Goal: Task Accomplishment & Management: Manage account settings

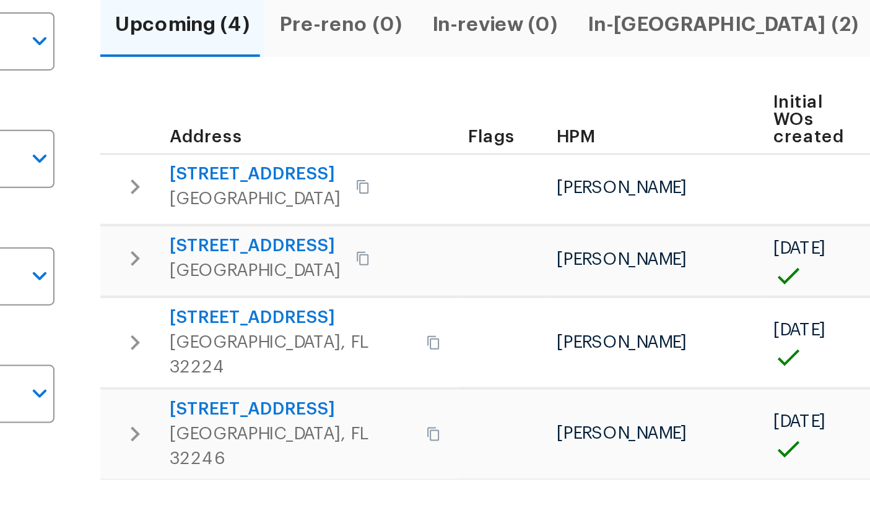
click at [255, 331] on span "[STREET_ADDRESS]" at bounding box center [315, 337] width 121 height 12
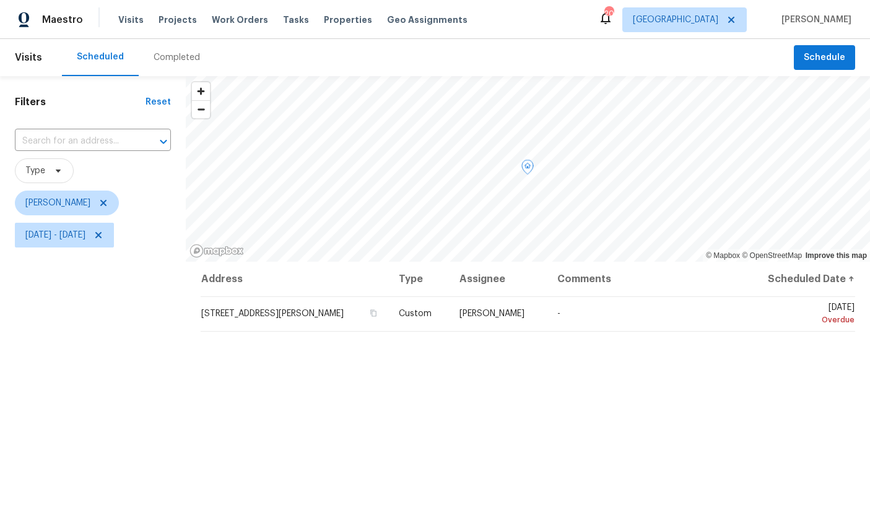
click at [0, 0] on icon at bounding box center [0, 0] width 0 height 0
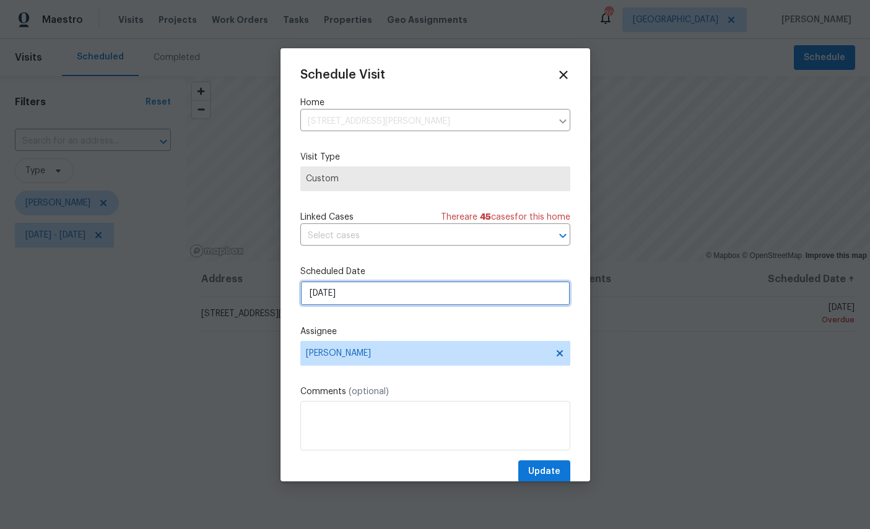
click at [415, 299] on input "[DATE]" at bounding box center [435, 293] width 270 height 25
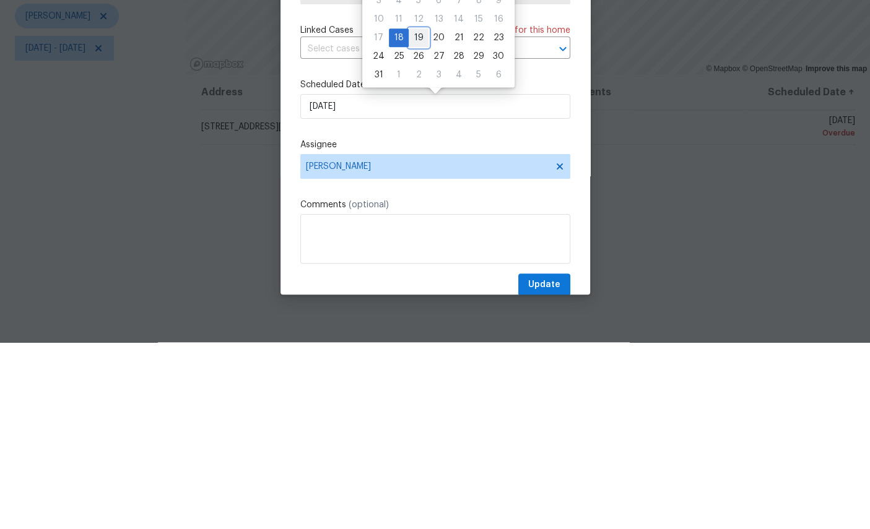
click at [417, 216] on div "19" at bounding box center [419, 224] width 20 height 17
type input "[DATE]"
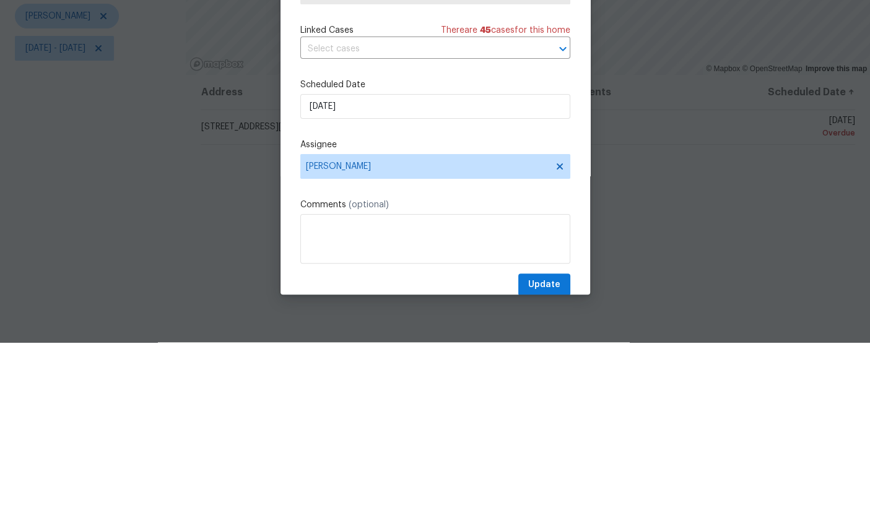
scroll to position [46, 0]
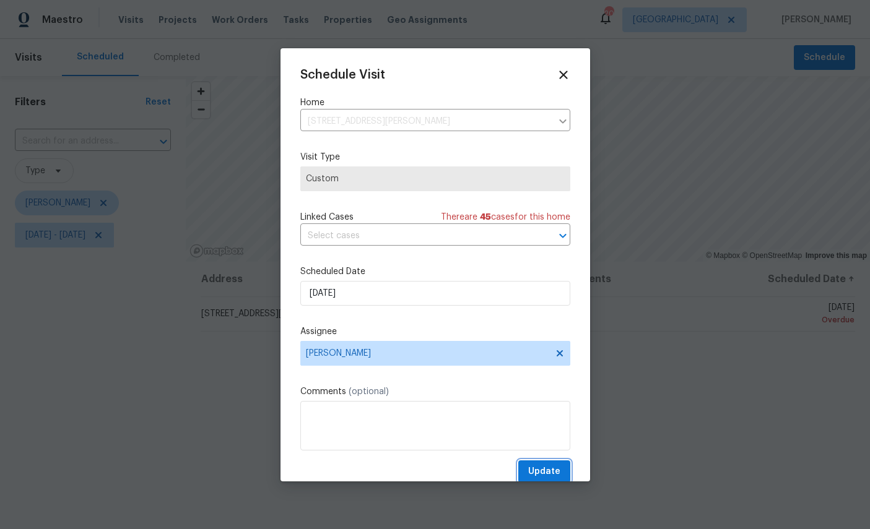
click at [548, 465] on button "Update" at bounding box center [544, 472] width 52 height 23
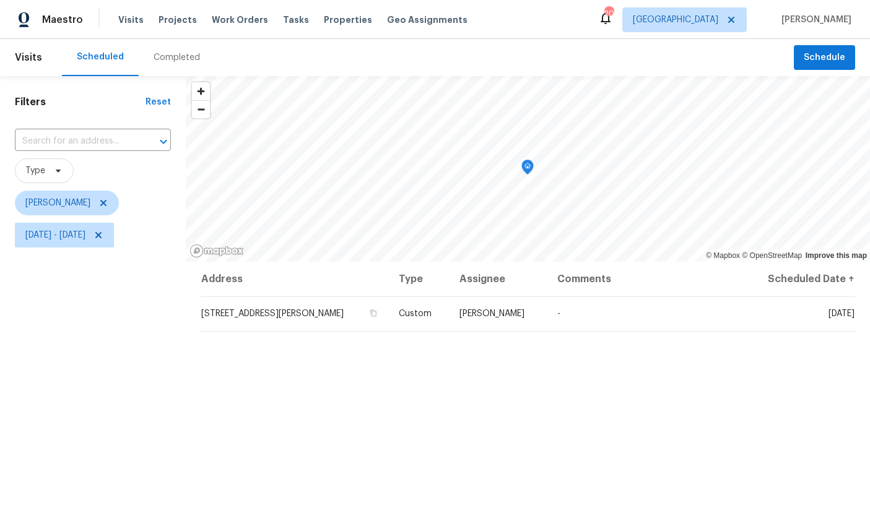
scroll to position [0, 0]
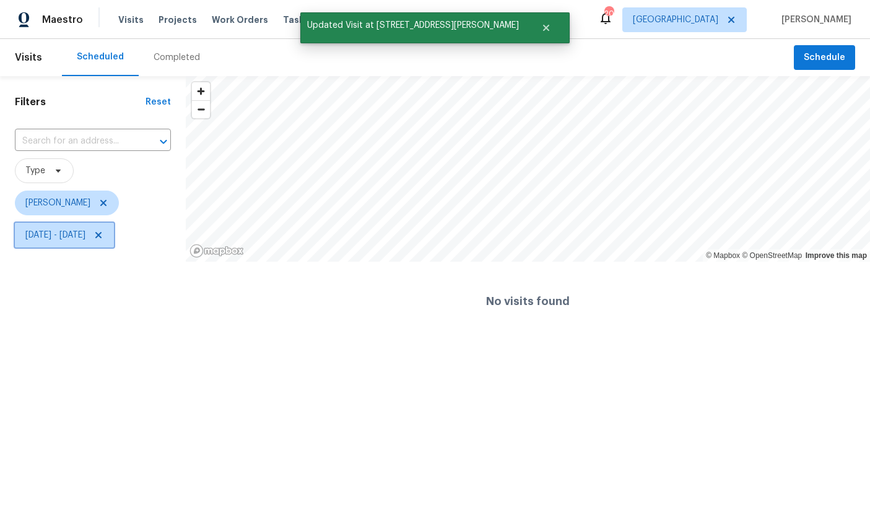
click at [85, 241] on span "[DATE] - [DATE]" at bounding box center [55, 235] width 60 height 12
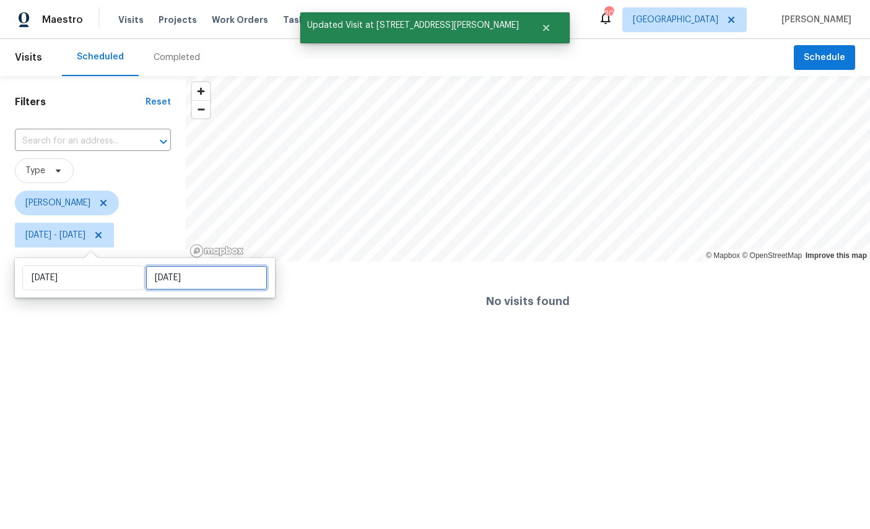
click at [191, 285] on input "[DATE]" at bounding box center [206, 278] width 122 height 25
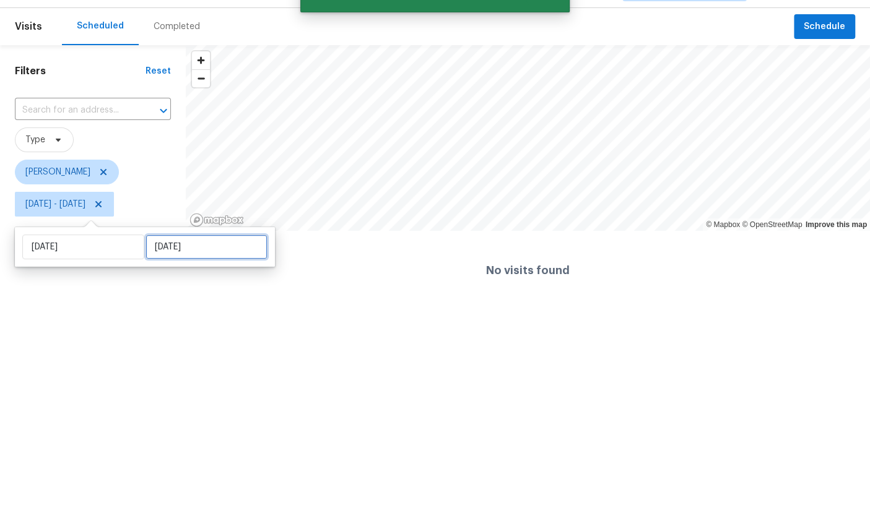
select select "7"
select select "2025"
select select "8"
select select "2025"
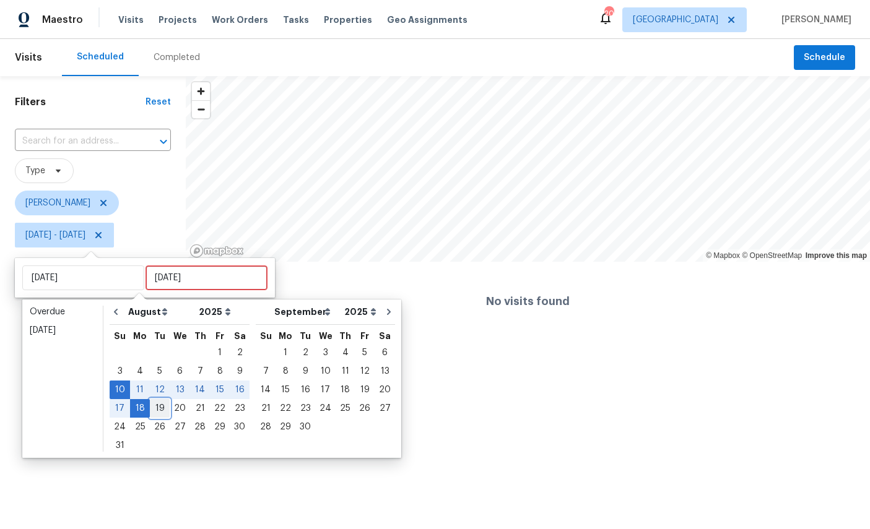
click at [157, 412] on div "19" at bounding box center [160, 408] width 20 height 17
type input "[DATE]"
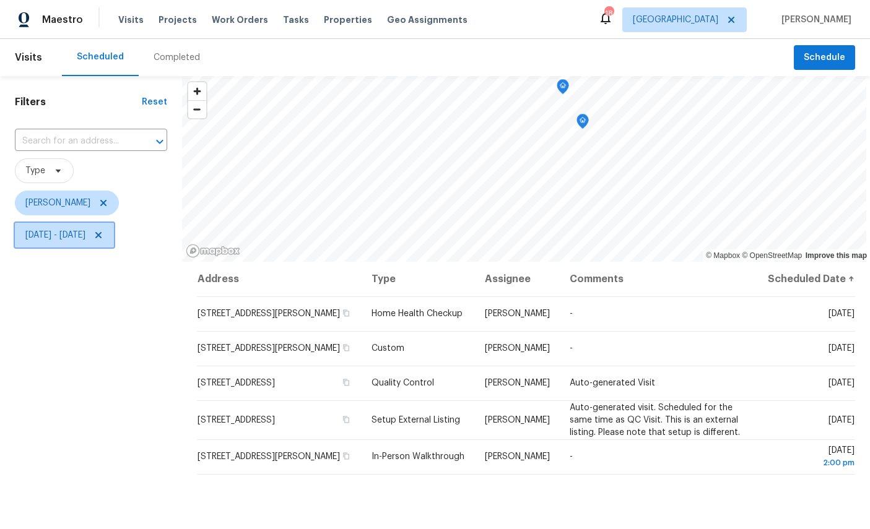
click at [114, 248] on span "[DATE] - [DATE]" at bounding box center [64, 235] width 99 height 25
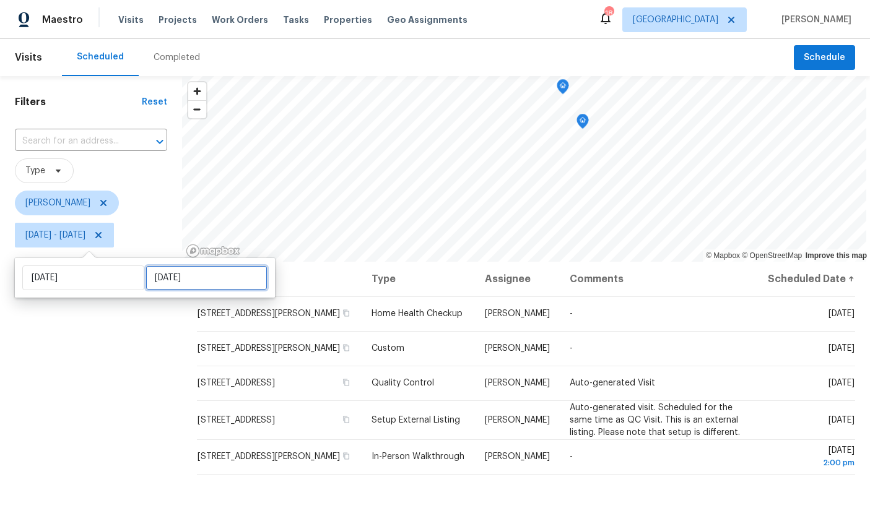
click at [189, 283] on input "[DATE]" at bounding box center [206, 278] width 122 height 25
select select "7"
select select "2025"
select select "8"
select select "2025"
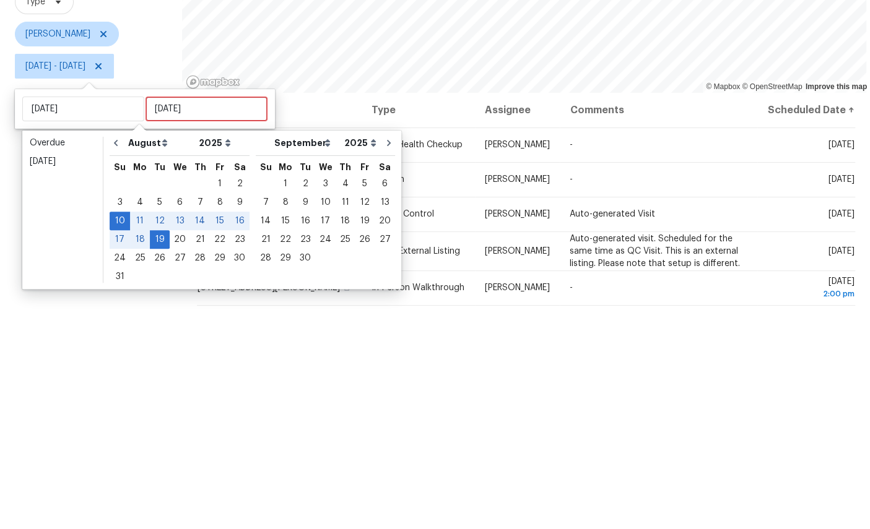
scroll to position [46, 0]
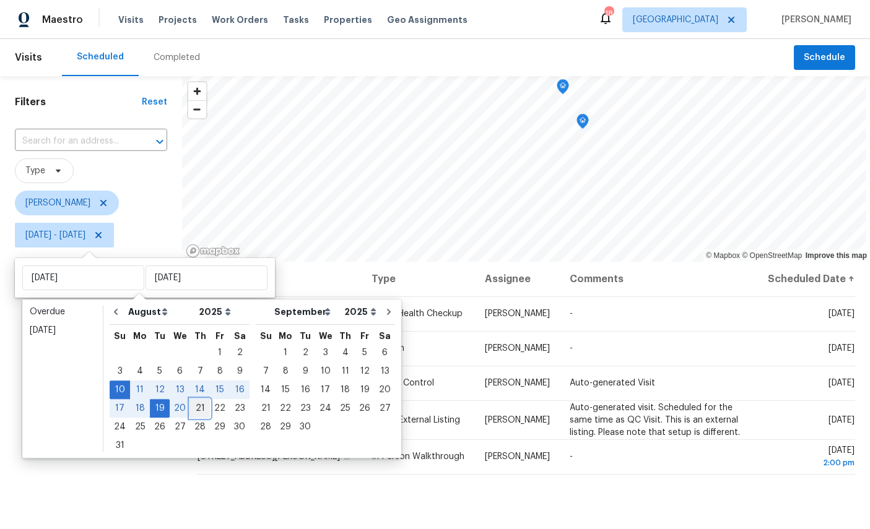
click at [199, 400] on div "21" at bounding box center [200, 408] width 20 height 17
type input "[DATE]"
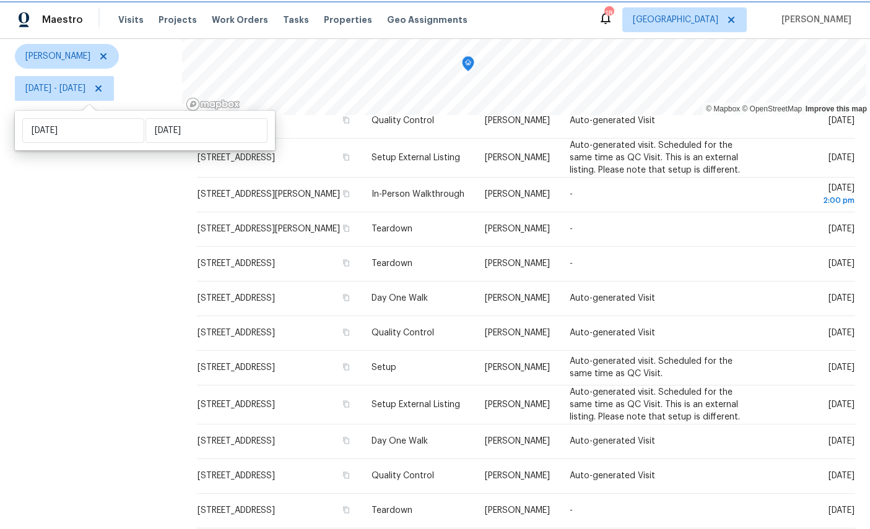
scroll to position [146, 0]
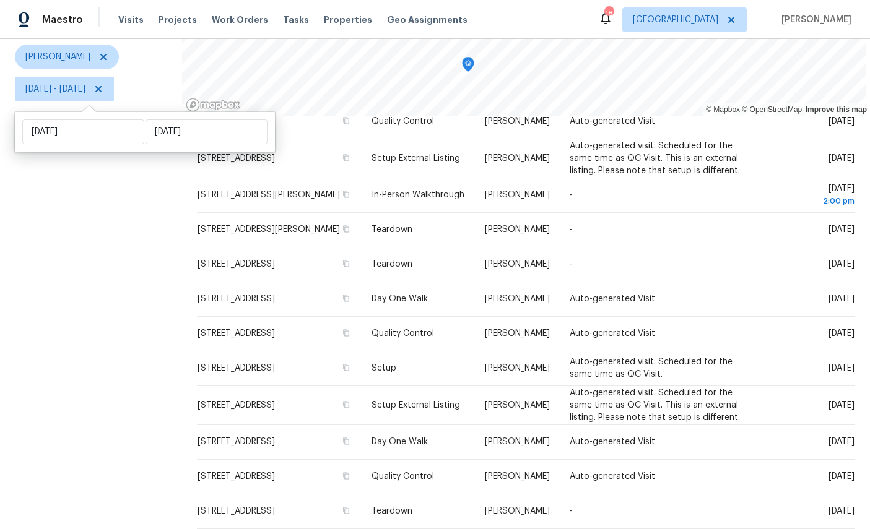
click at [0, 0] on icon at bounding box center [0, 0] width 0 height 0
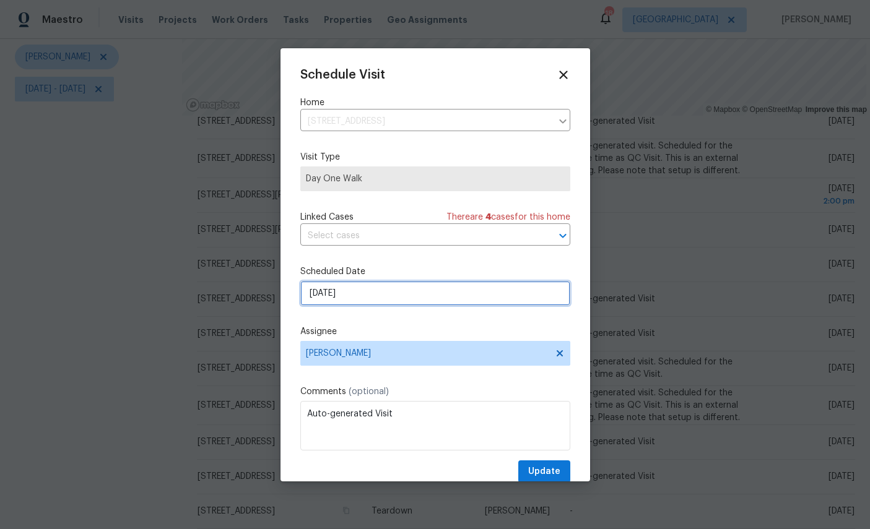
click at [401, 294] on input "[DATE]" at bounding box center [435, 293] width 270 height 25
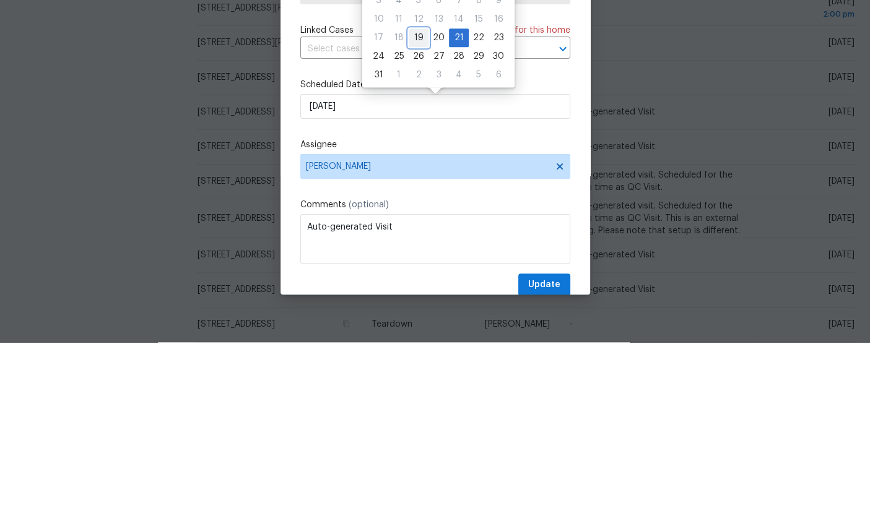
click at [418, 216] on div "19" at bounding box center [419, 224] width 20 height 17
type input "[DATE]"
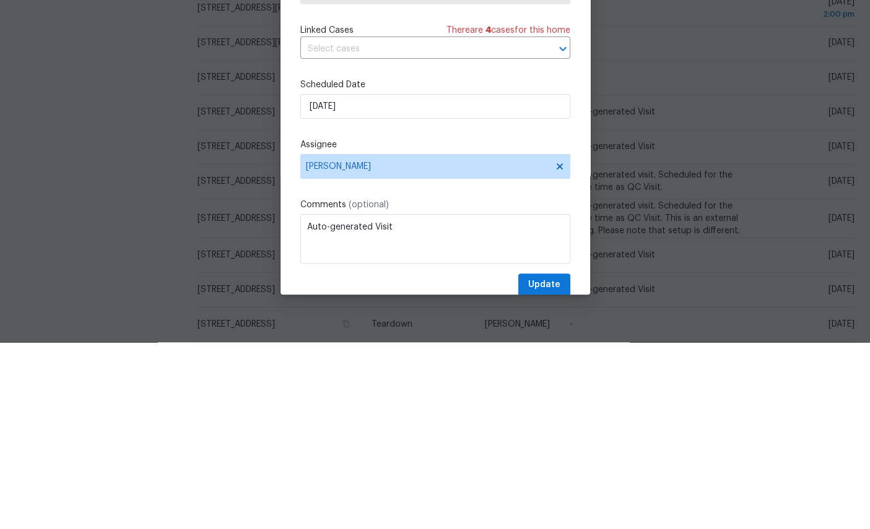
scroll to position [46, 0]
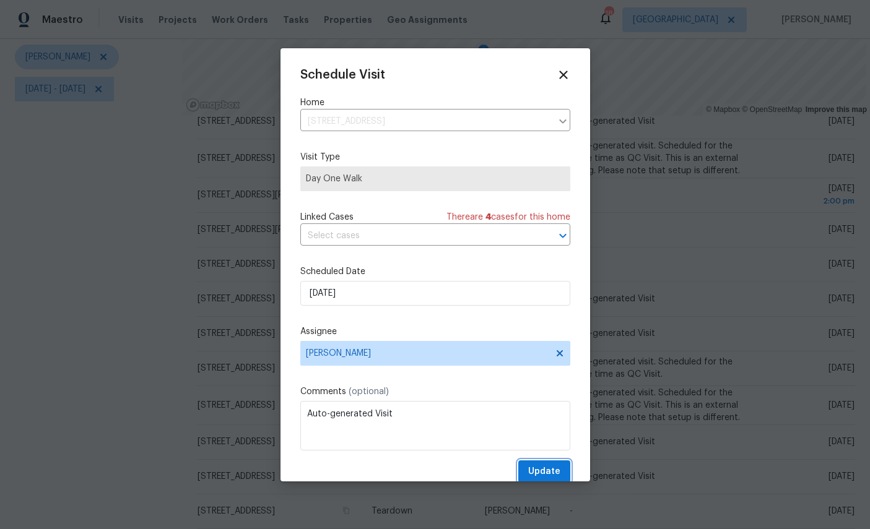
click at [552, 479] on span "Update" at bounding box center [544, 471] width 32 height 15
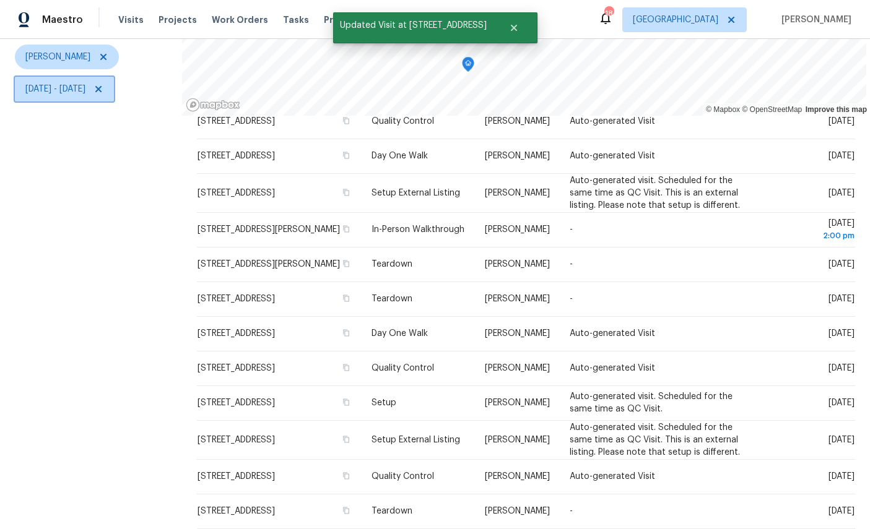
click at [114, 77] on span "[DATE] - [DATE]" at bounding box center [64, 89] width 99 height 25
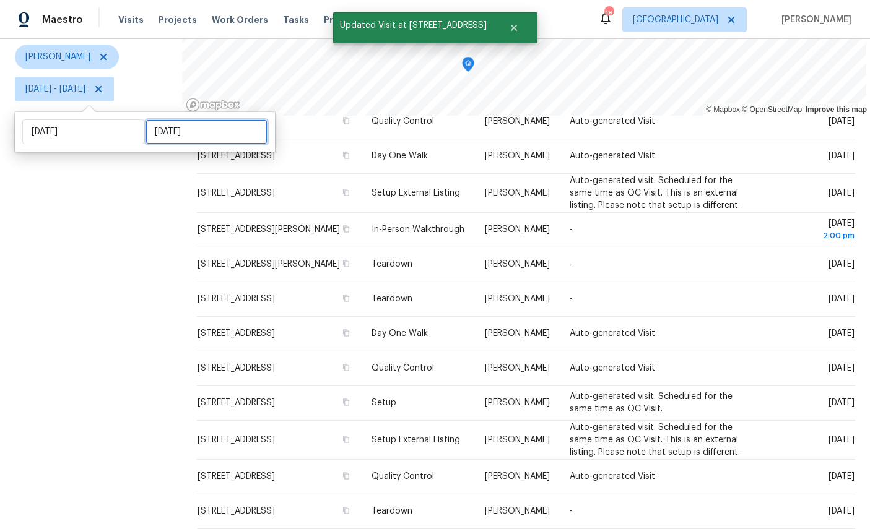
click at [191, 119] on input "[DATE]" at bounding box center [206, 131] width 122 height 25
select select "7"
select select "2025"
select select "8"
select select "2025"
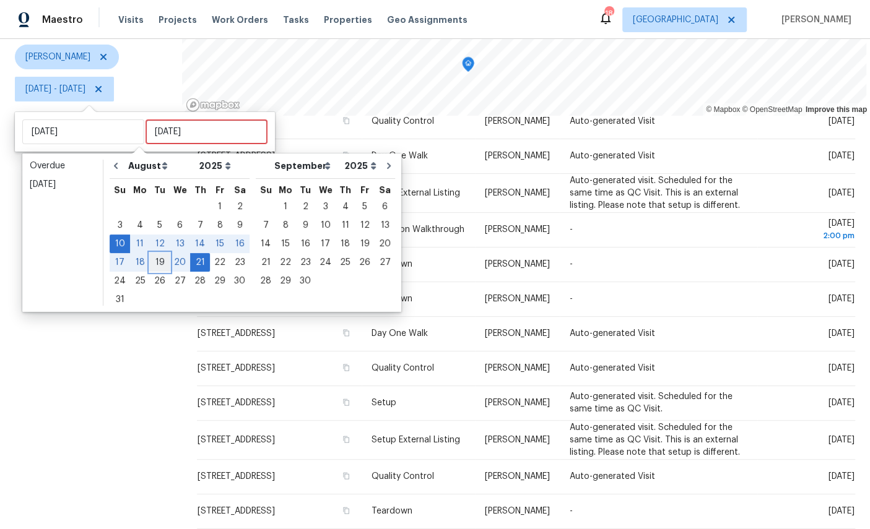
click at [159, 254] on div "19" at bounding box center [160, 262] width 20 height 17
type input "[DATE]"
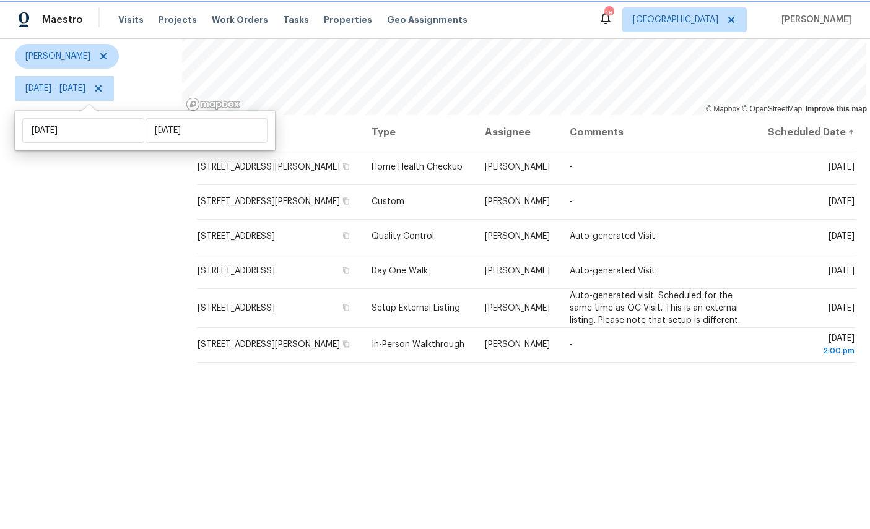
scroll to position [146, 0]
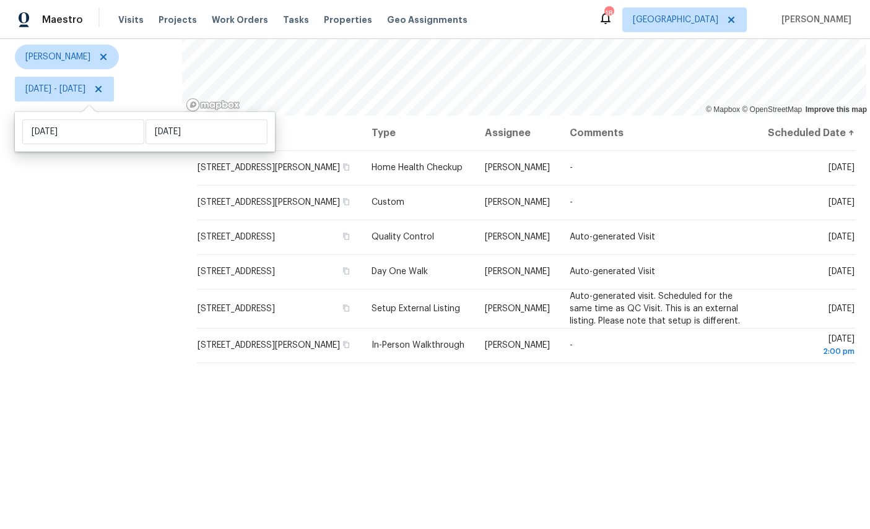
click at [76, 216] on div "Filters Reset ​ Type [PERSON_NAME][DATE] - [DATE]" at bounding box center [91, 234] width 182 height 609
click at [0, 0] on icon at bounding box center [0, 0] width 0 height 0
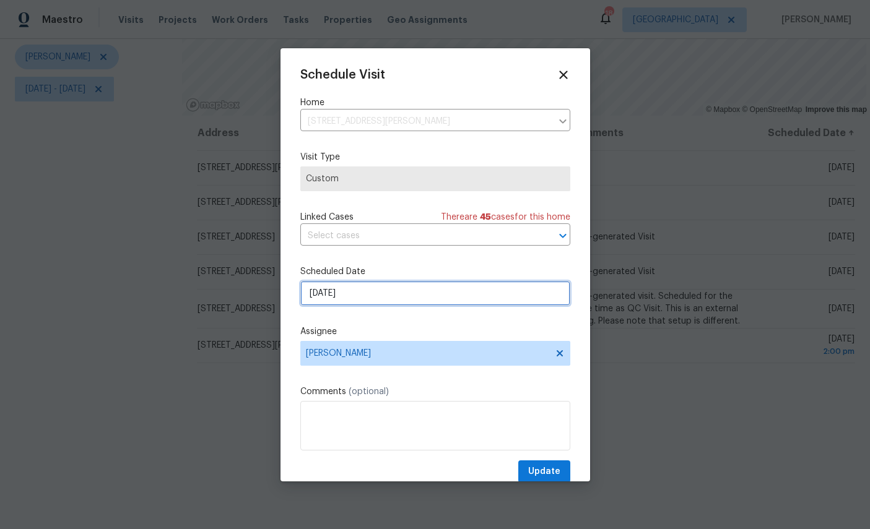
click at [423, 295] on input "[DATE]" at bounding box center [435, 293] width 270 height 25
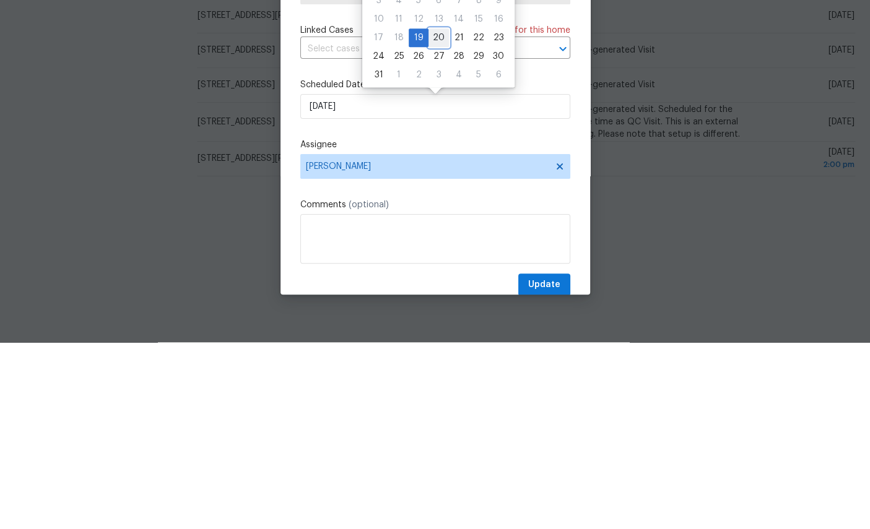
click at [439, 216] on div "20" at bounding box center [438, 224] width 20 height 17
type input "[DATE]"
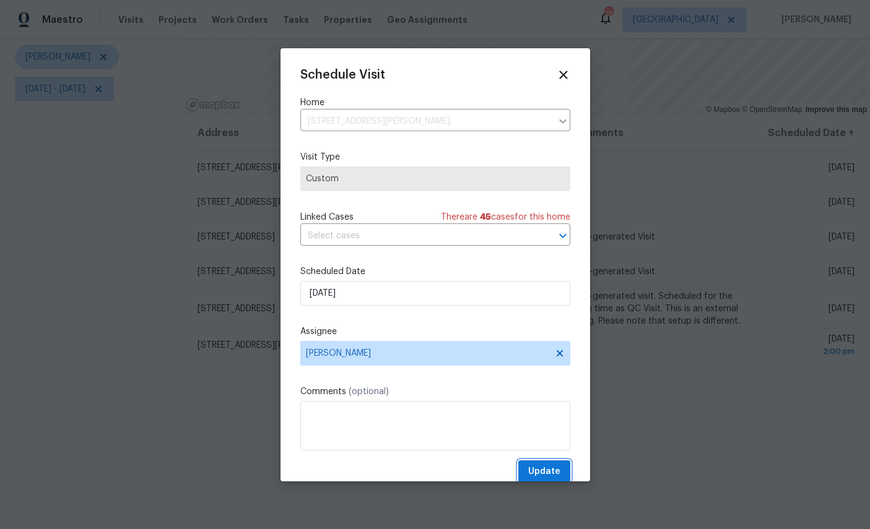
click at [548, 465] on button "Update" at bounding box center [544, 472] width 52 height 23
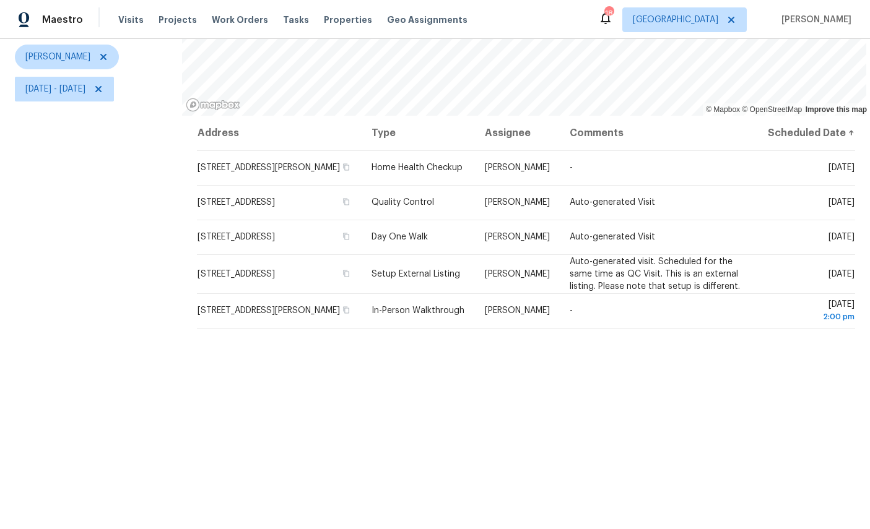
click at [0, 0] on icon at bounding box center [0, 0] width 0 height 0
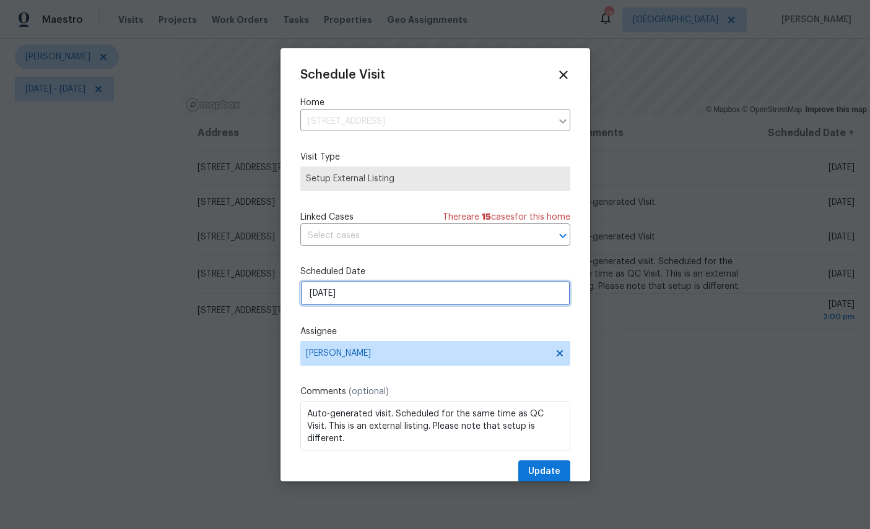
click at [405, 294] on input "[DATE]" at bounding box center [435, 293] width 270 height 25
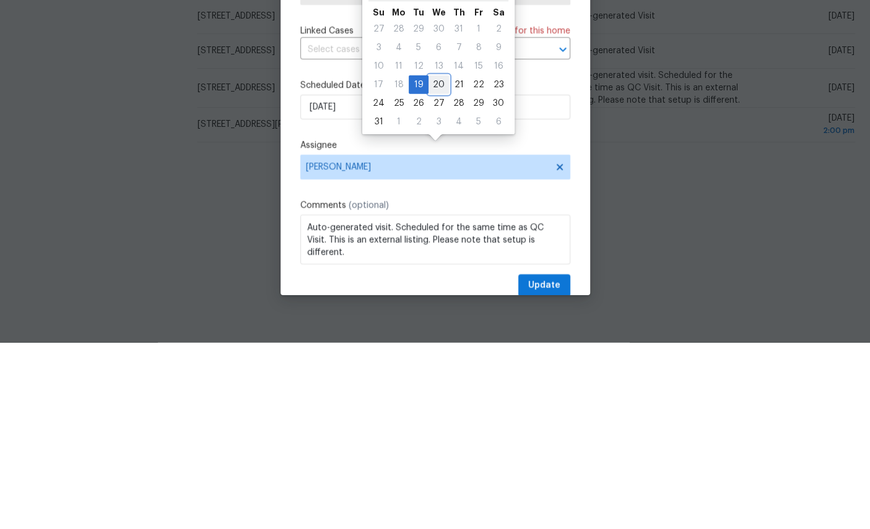
click at [438, 262] on div "20" at bounding box center [438, 270] width 20 height 17
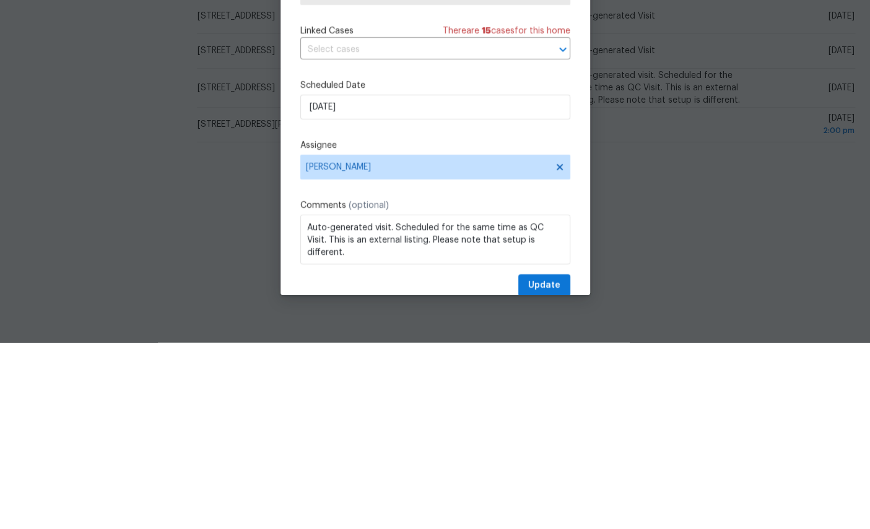
type input "[DATE]"
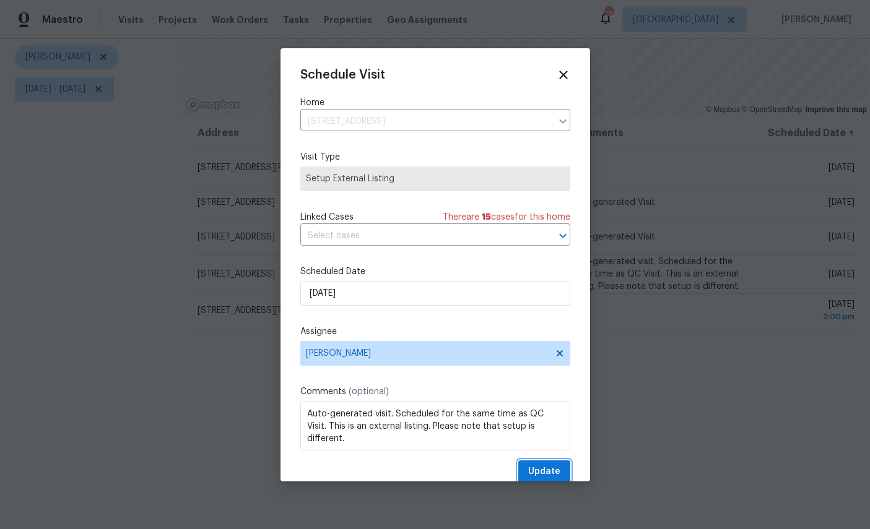
click at [552, 475] on span "Update" at bounding box center [544, 471] width 32 height 15
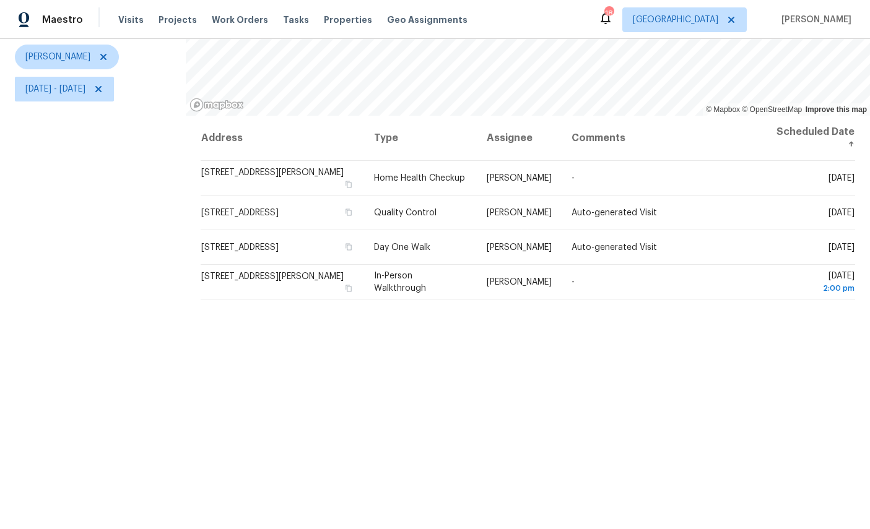
click at [0, 0] on span at bounding box center [0, 0] width 0 height 0
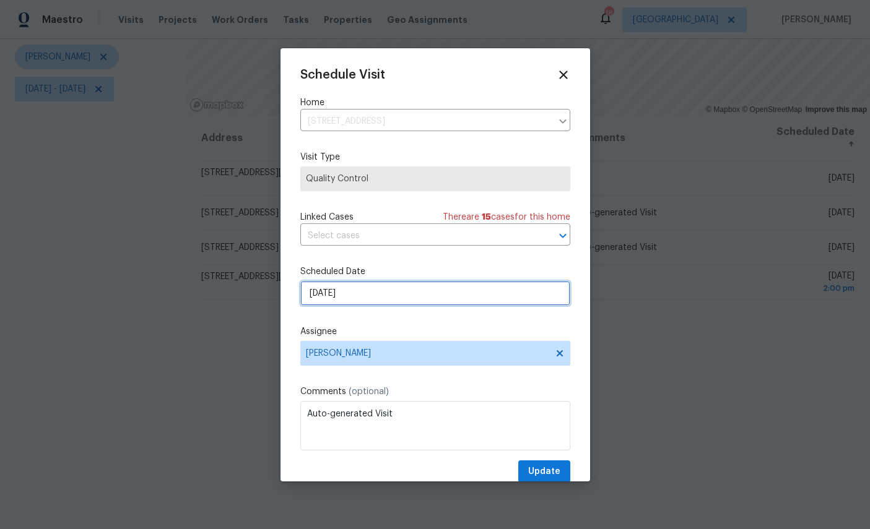
click at [417, 295] on input "[DATE]" at bounding box center [435, 293] width 270 height 25
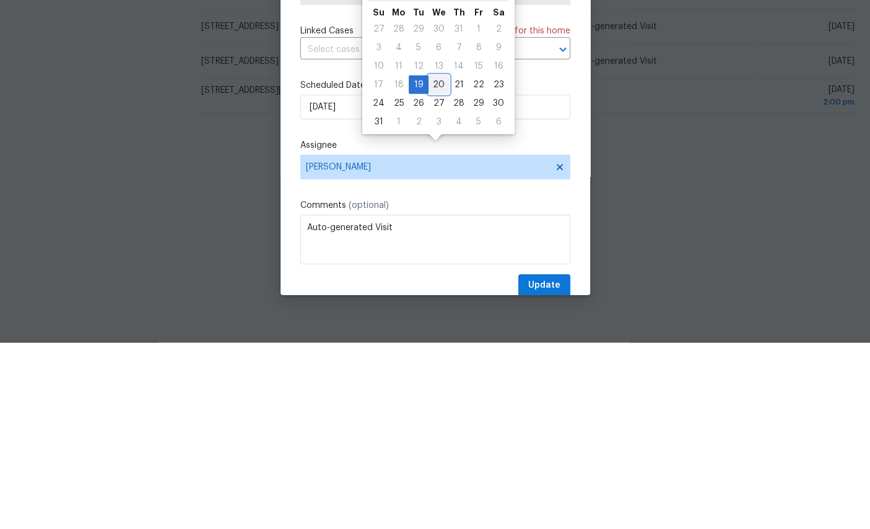
click at [437, 262] on div "20" at bounding box center [438, 270] width 20 height 17
type input "[DATE]"
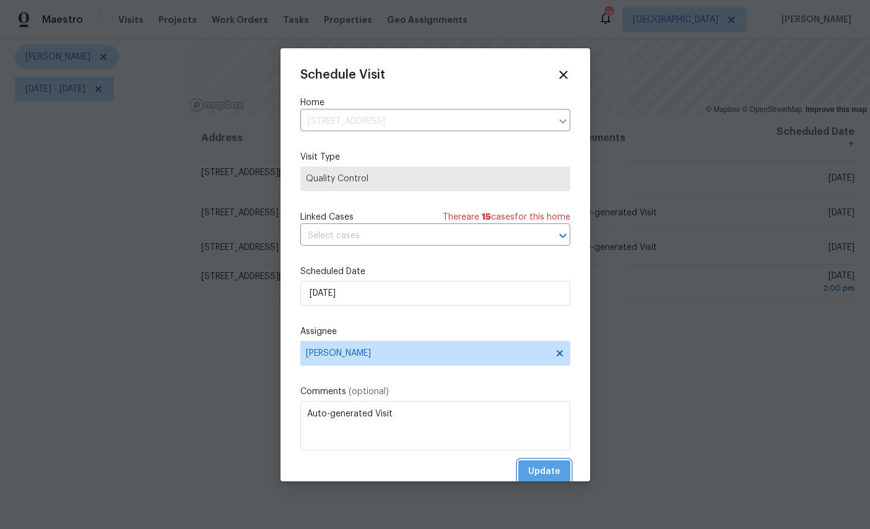
click at [535, 464] on button "Update" at bounding box center [544, 472] width 52 height 23
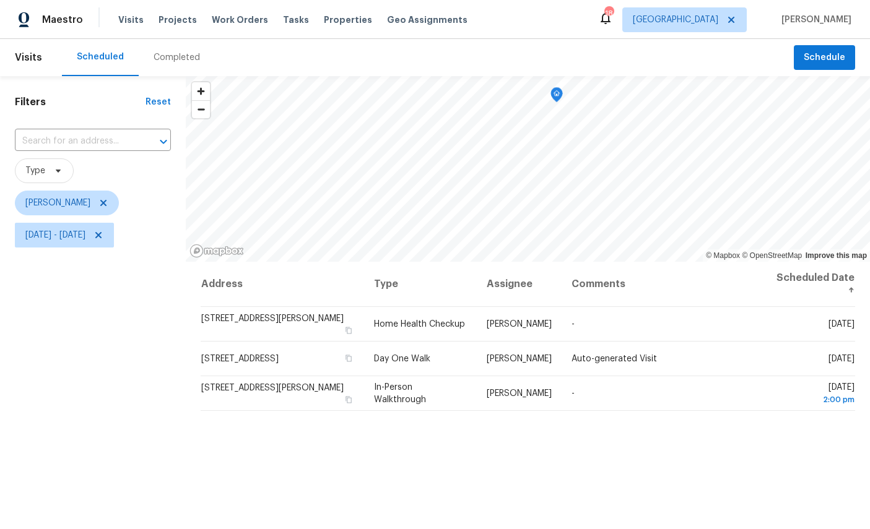
scroll to position [0, 0]
click at [586, 149] on icon "Map marker" at bounding box center [586, 156] width 11 height 14
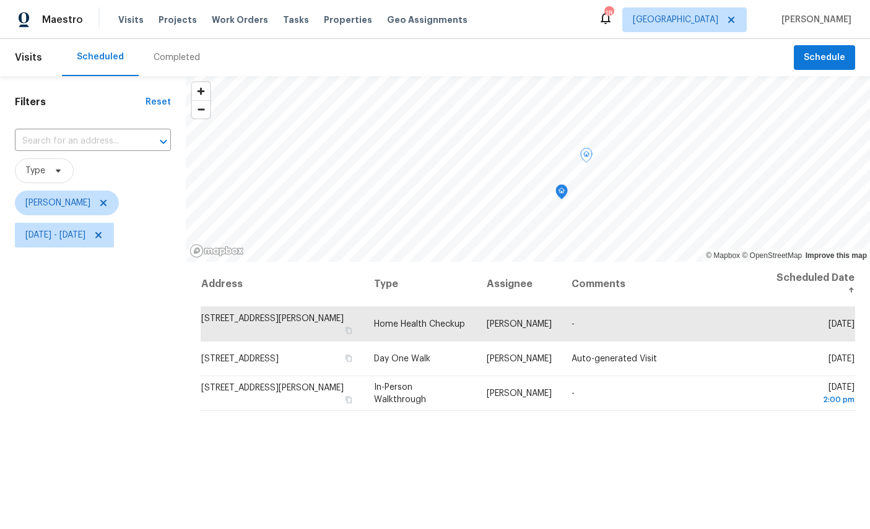
click at [564, 185] on icon "Map marker" at bounding box center [561, 192] width 11 height 14
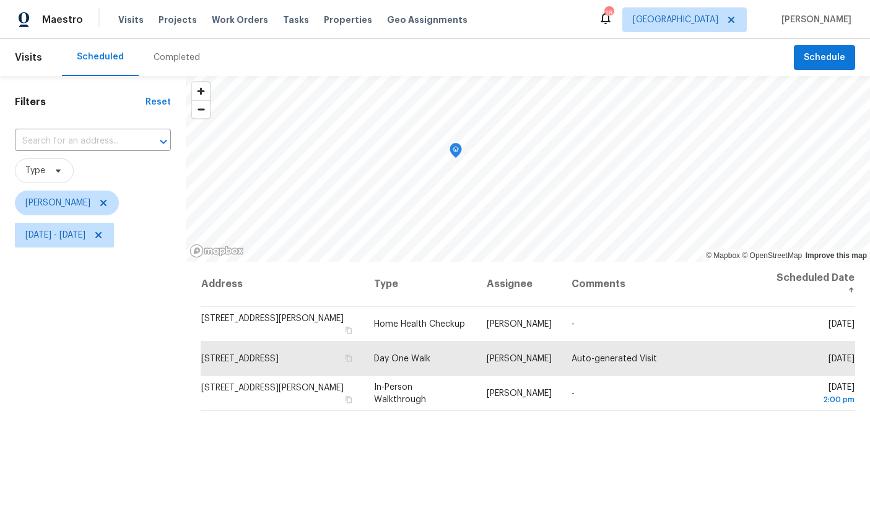
click at [459, 144] on icon "Map marker" at bounding box center [455, 151] width 11 height 14
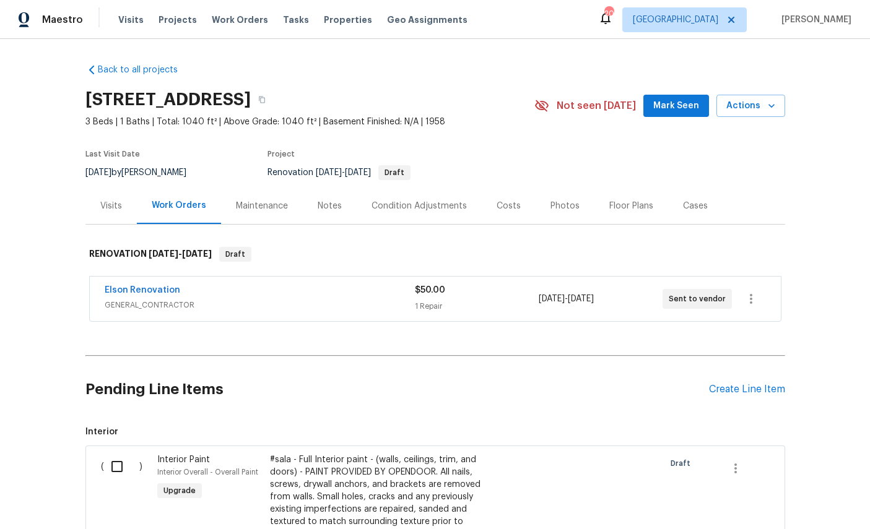
click at [121, 207] on div "Visits" at bounding box center [111, 206] width 22 height 12
